Goal: Task Accomplishment & Management: Use online tool/utility

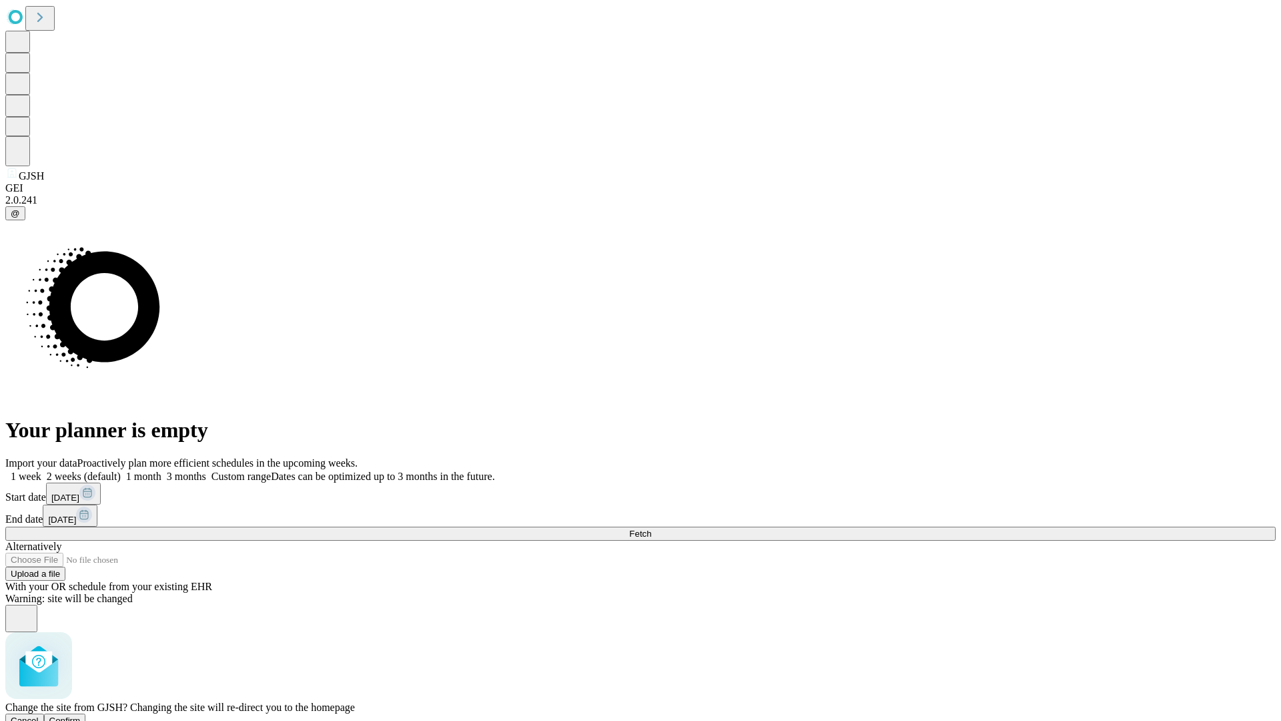
click at [81, 715] on span "Confirm" at bounding box center [64, 720] width 31 height 10
click at [41, 470] on label "1 week" at bounding box center [23, 475] width 36 height 11
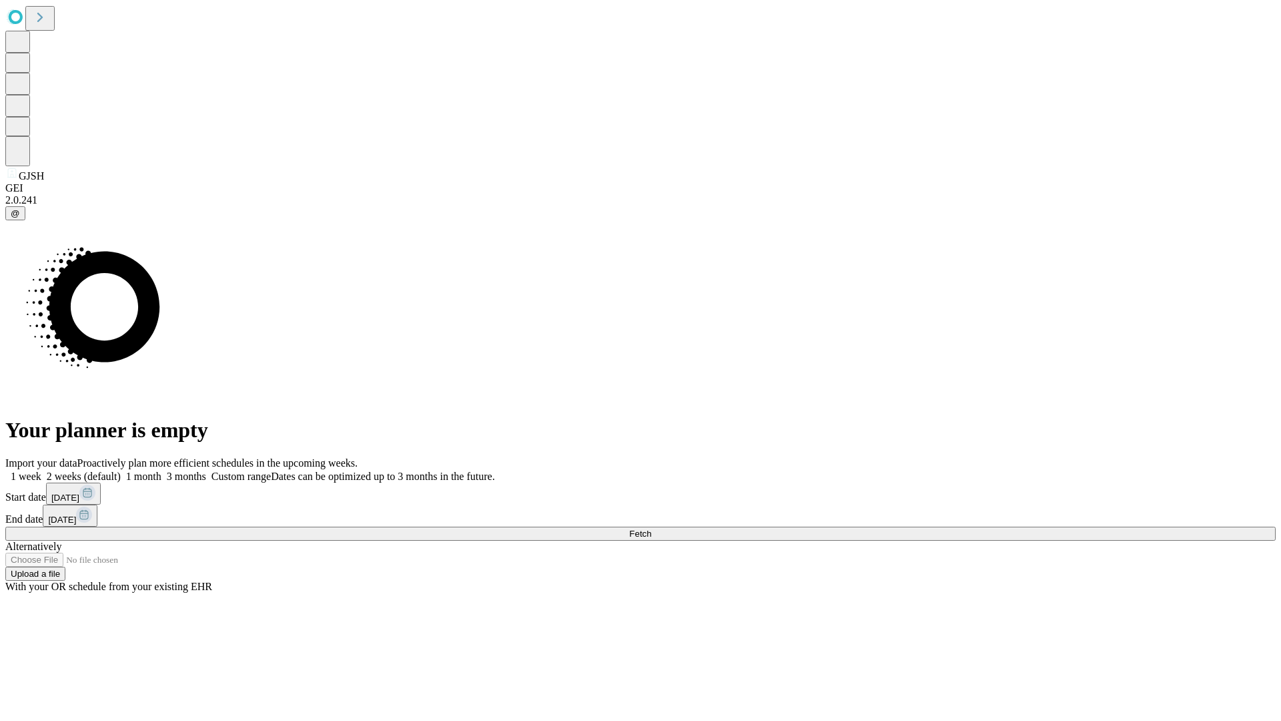
click at [651, 528] on span "Fetch" at bounding box center [640, 533] width 22 height 10
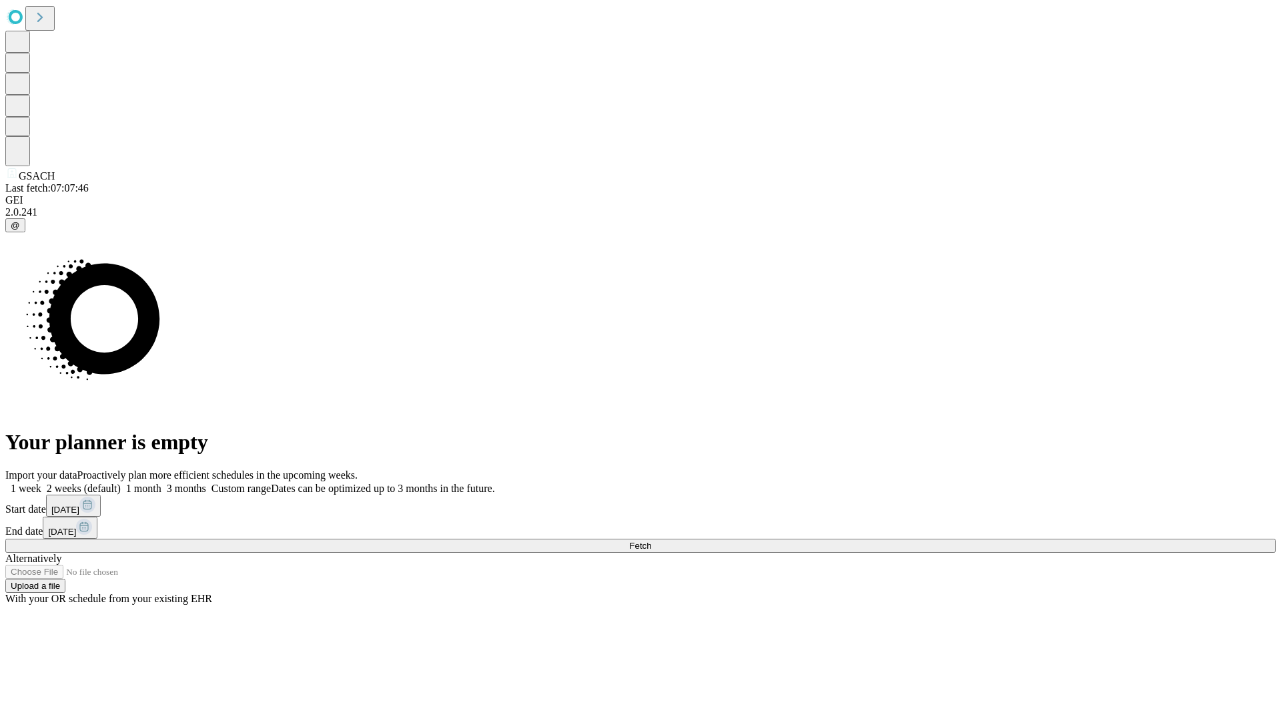
click at [41, 482] on label "1 week" at bounding box center [23, 487] width 36 height 11
click at [651, 540] on span "Fetch" at bounding box center [640, 545] width 22 height 10
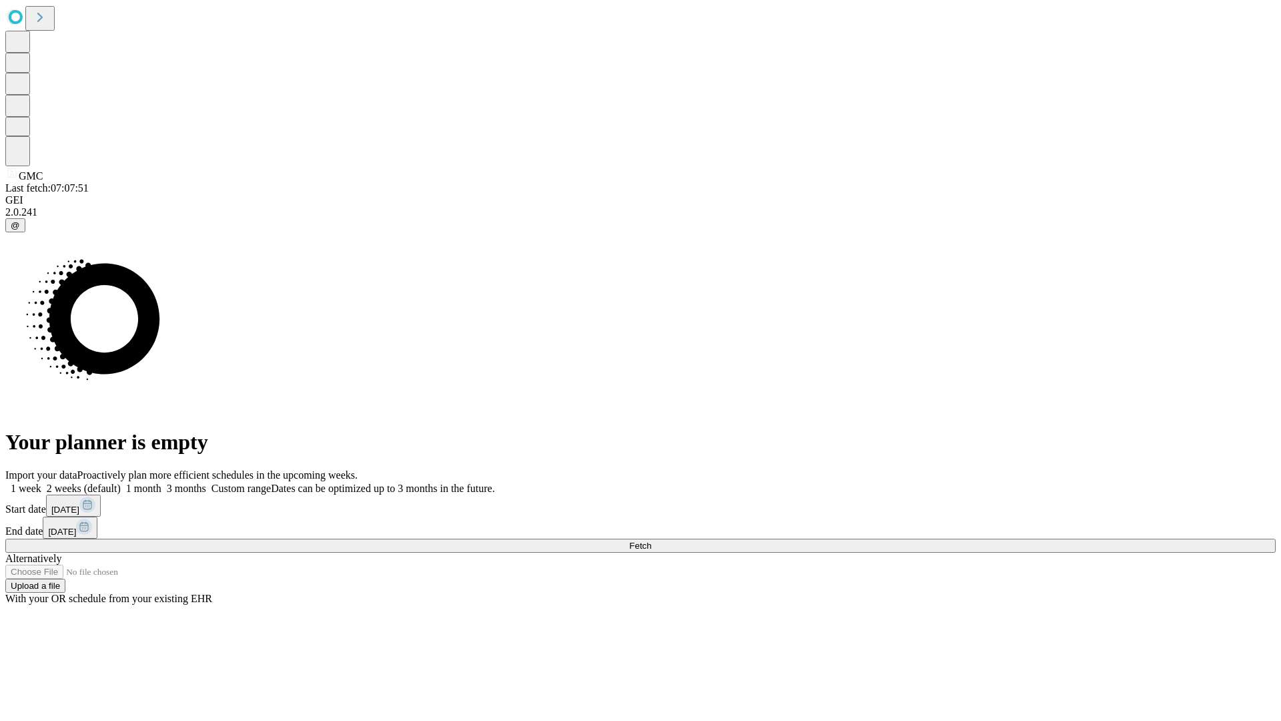
click at [651, 540] on span "Fetch" at bounding box center [640, 545] width 22 height 10
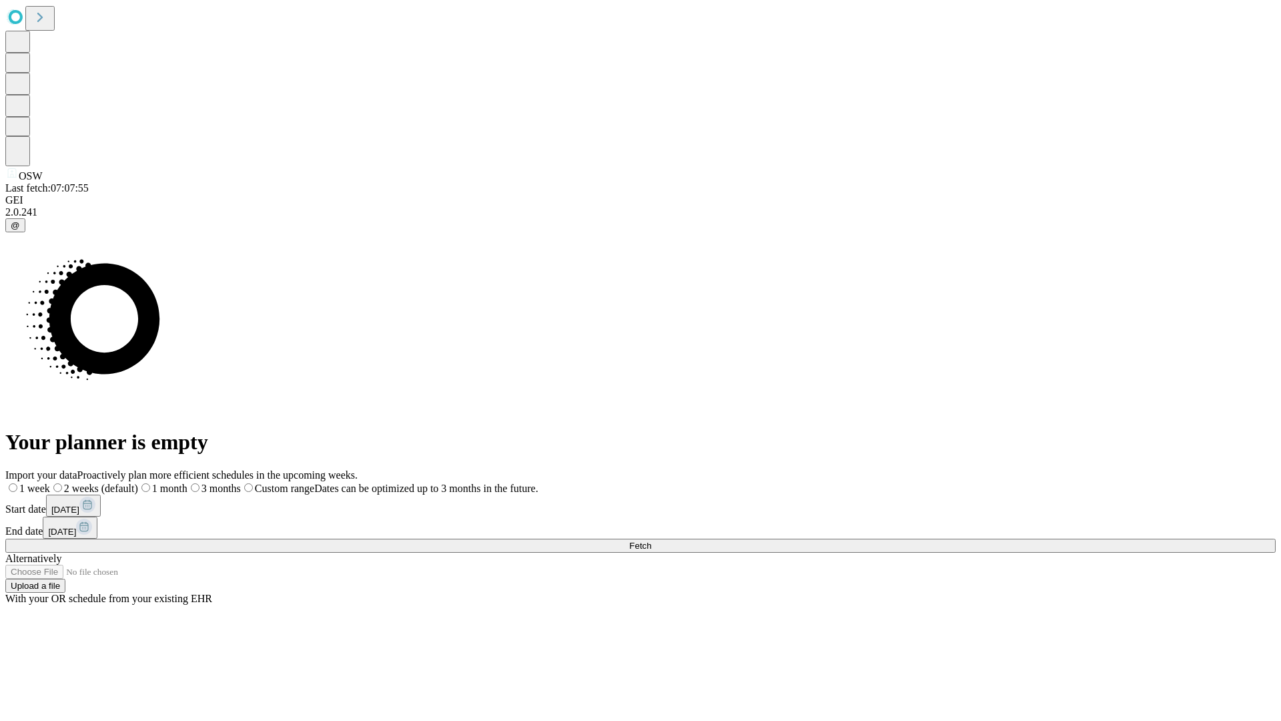
click at [651, 540] on span "Fetch" at bounding box center [640, 545] width 22 height 10
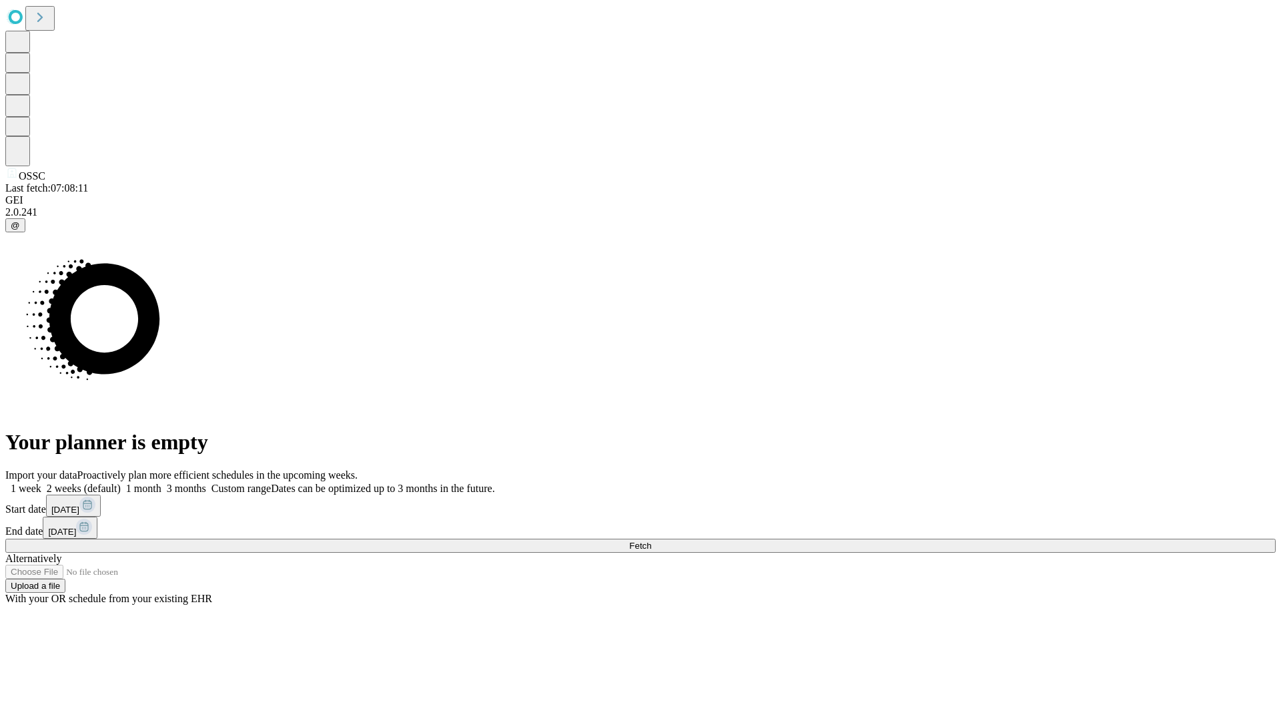
click at [41, 482] on label "1 week" at bounding box center [23, 487] width 36 height 11
click at [651, 540] on span "Fetch" at bounding box center [640, 545] width 22 height 10
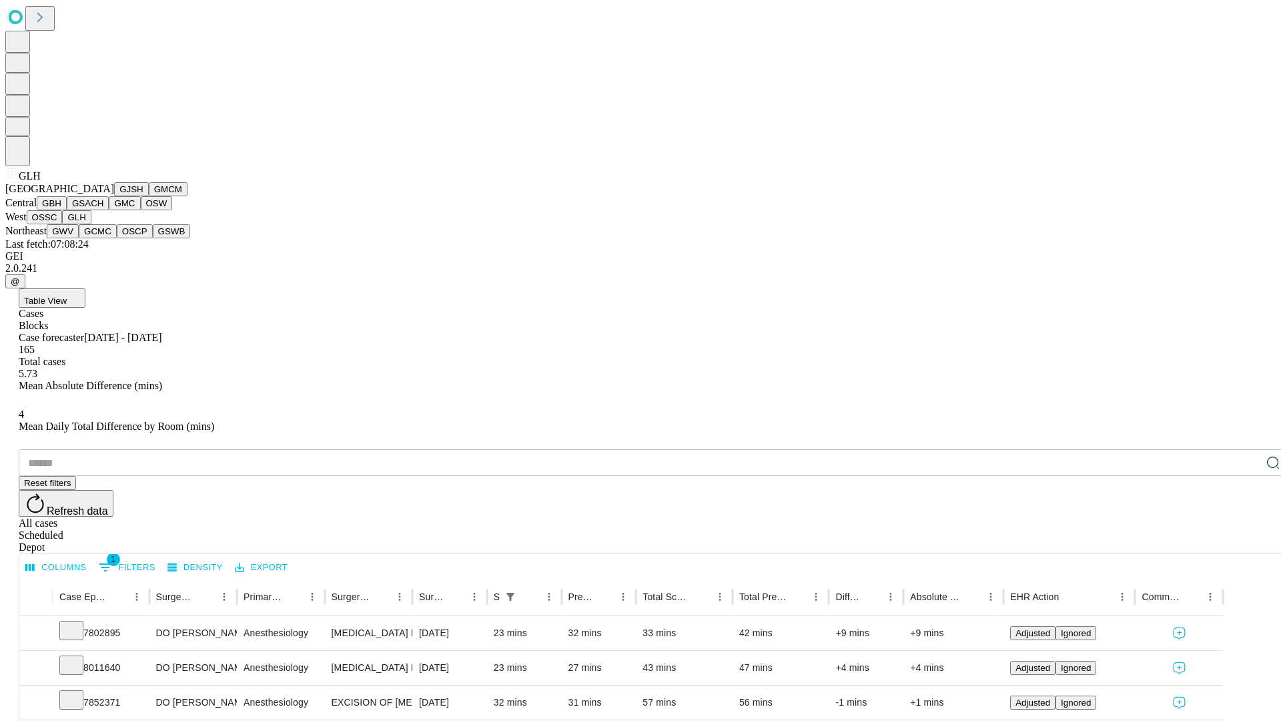
click at [79, 238] on button "GWV" at bounding box center [63, 231] width 32 height 14
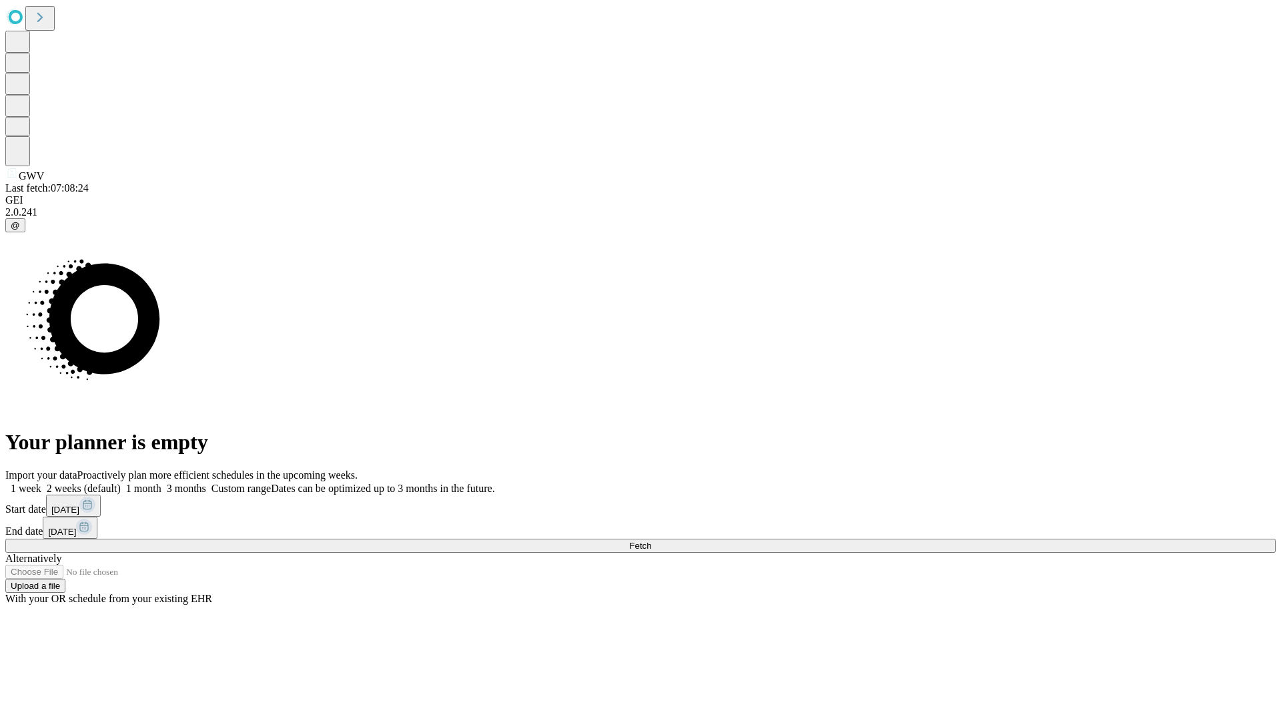
click at [41, 482] on label "1 week" at bounding box center [23, 487] width 36 height 11
click at [651, 540] on span "Fetch" at bounding box center [640, 545] width 22 height 10
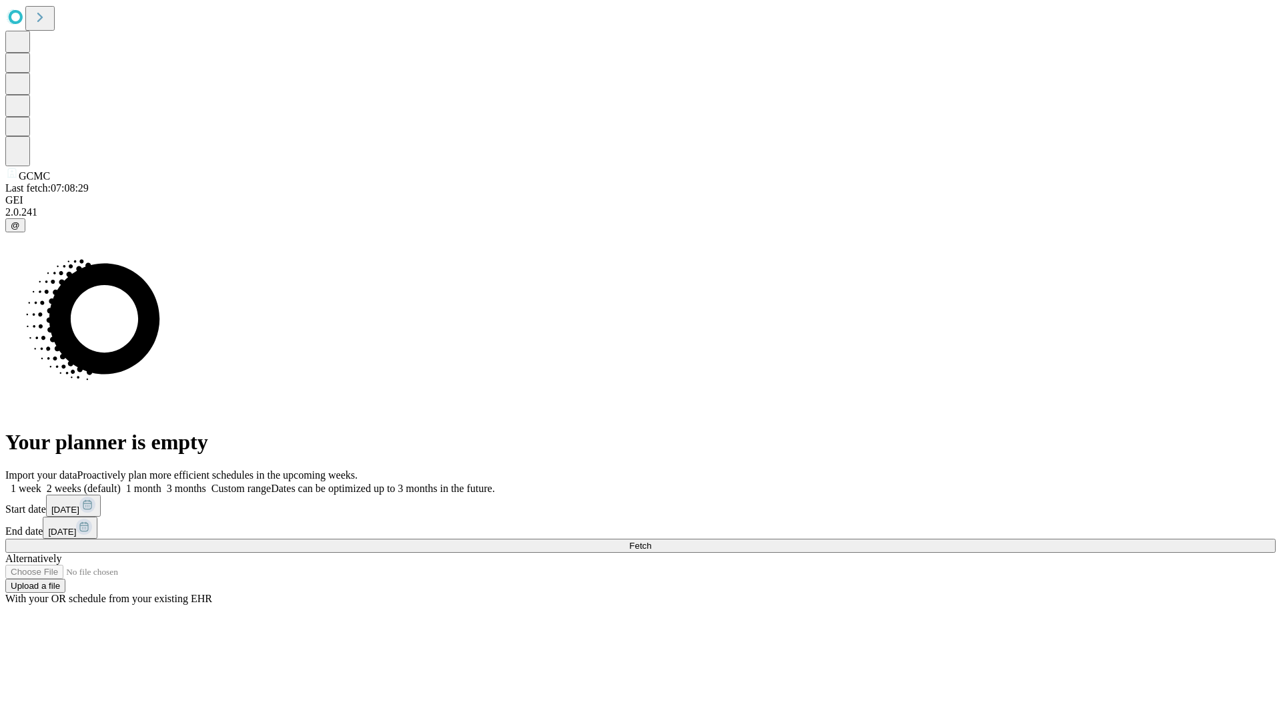
click at [41, 482] on label "1 week" at bounding box center [23, 487] width 36 height 11
click at [651, 540] on span "Fetch" at bounding box center [640, 545] width 22 height 10
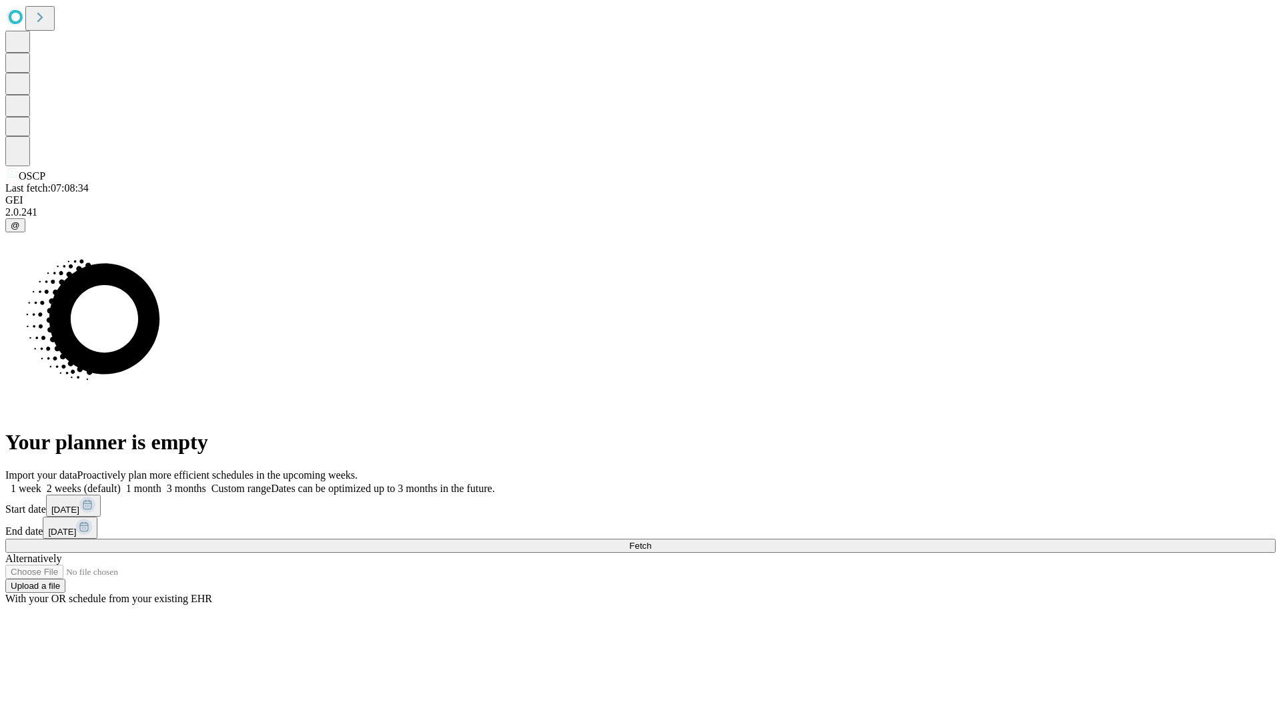
click at [41, 482] on label "1 week" at bounding box center [23, 487] width 36 height 11
click at [651, 540] on span "Fetch" at bounding box center [640, 545] width 22 height 10
